Goal: Information Seeking & Learning: Learn about a topic

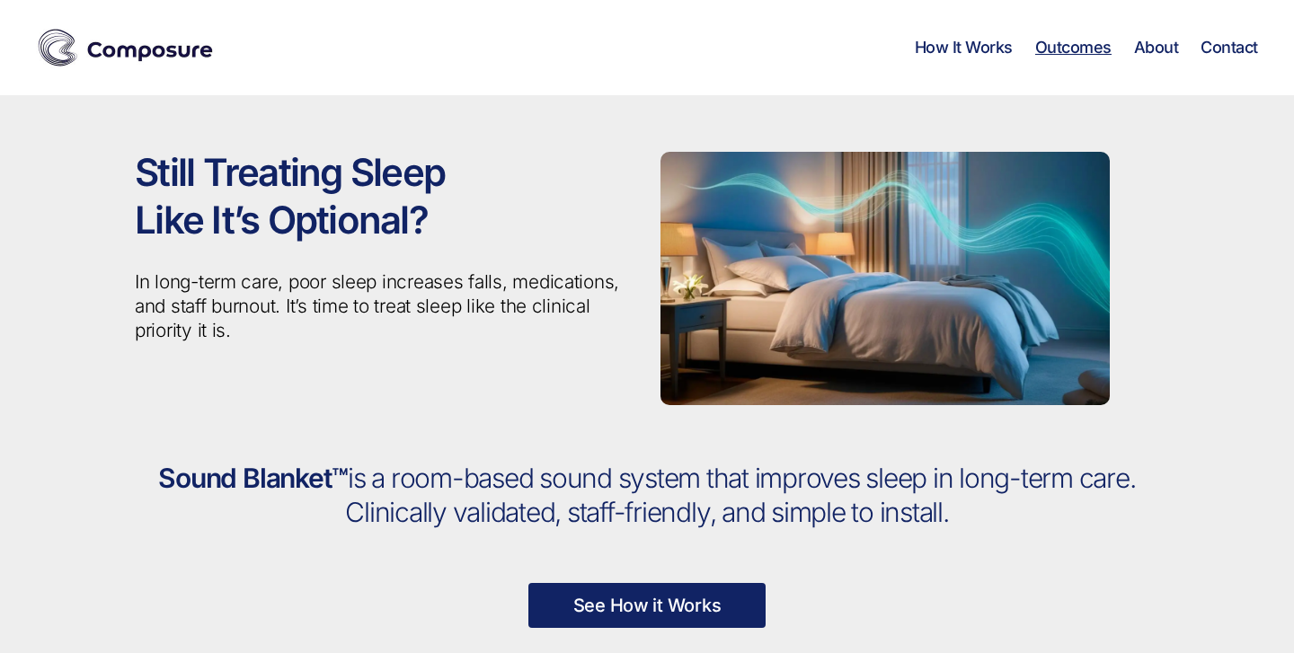
click at [1069, 46] on link "Outcomes" at bounding box center [1073, 48] width 76 height 20
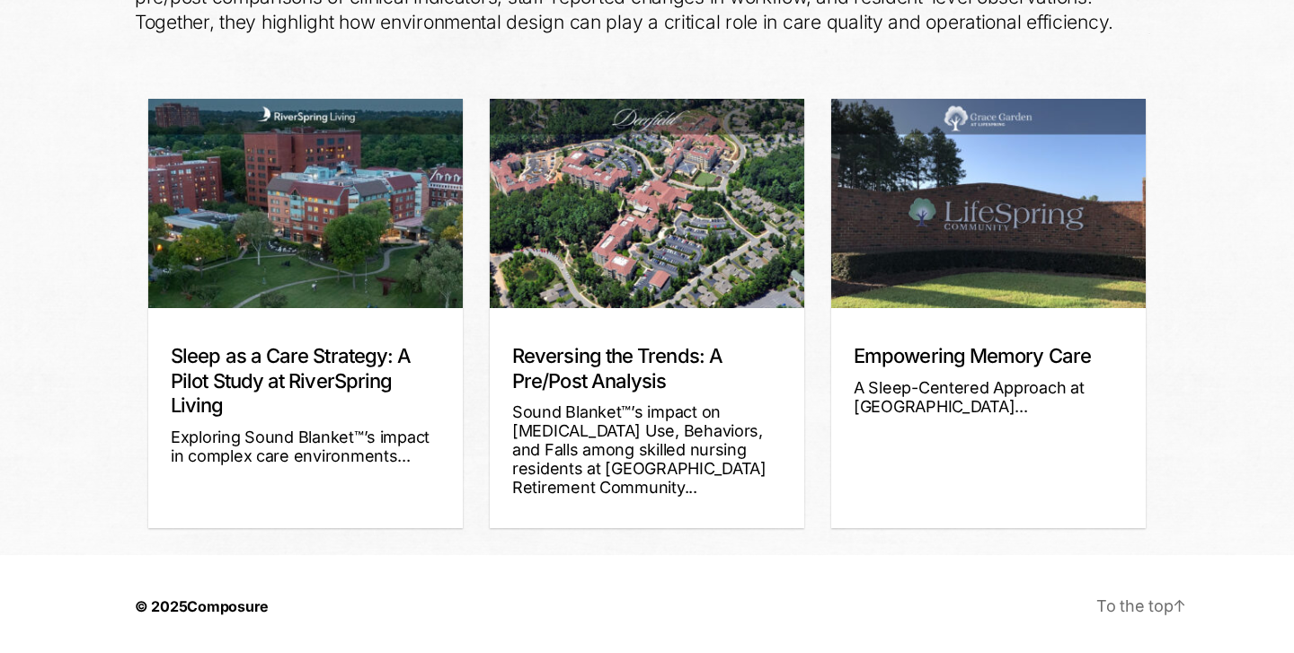
scroll to position [429, 0]
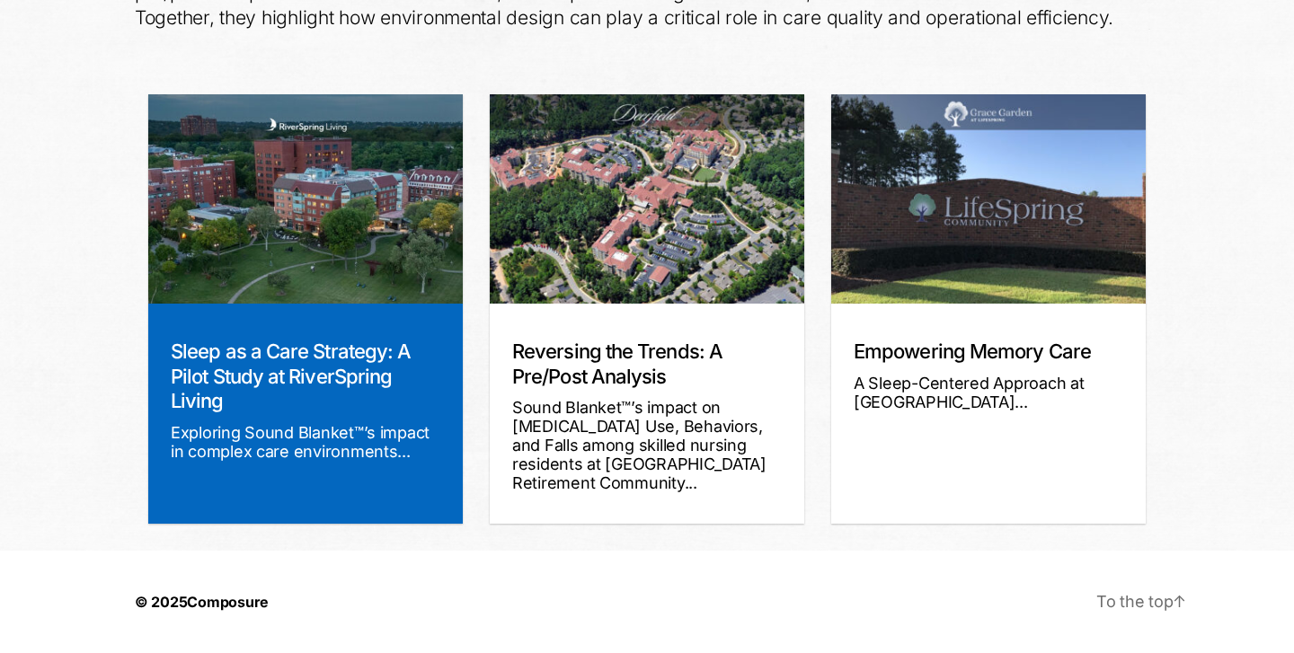
click at [245, 327] on div "Sleep as a Care Strategy: A Pilot Study at RiverSpring Living Exploring Sound B…" at bounding box center [305, 414] width 315 height 220
click at [266, 371] on link "Sleep as a Care Strategy: A Pilot Study at RiverSpring Living" at bounding box center [291, 376] width 240 height 73
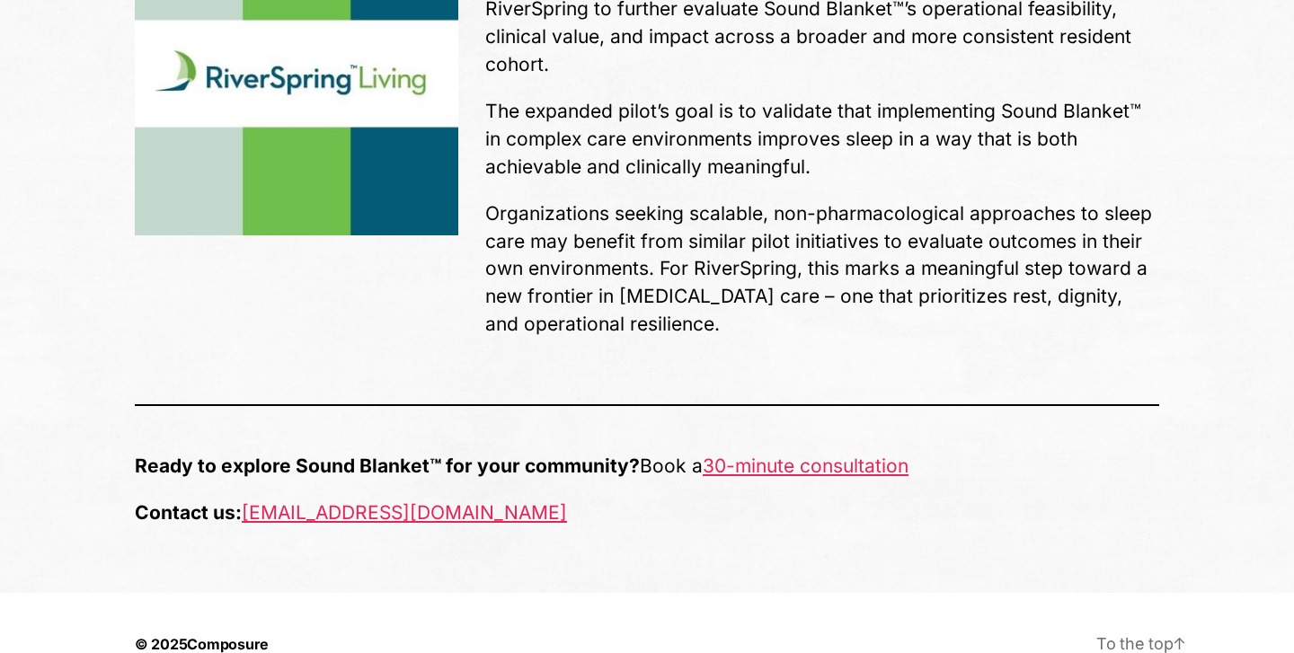
scroll to position [4454, 0]
